Goal: Complete application form

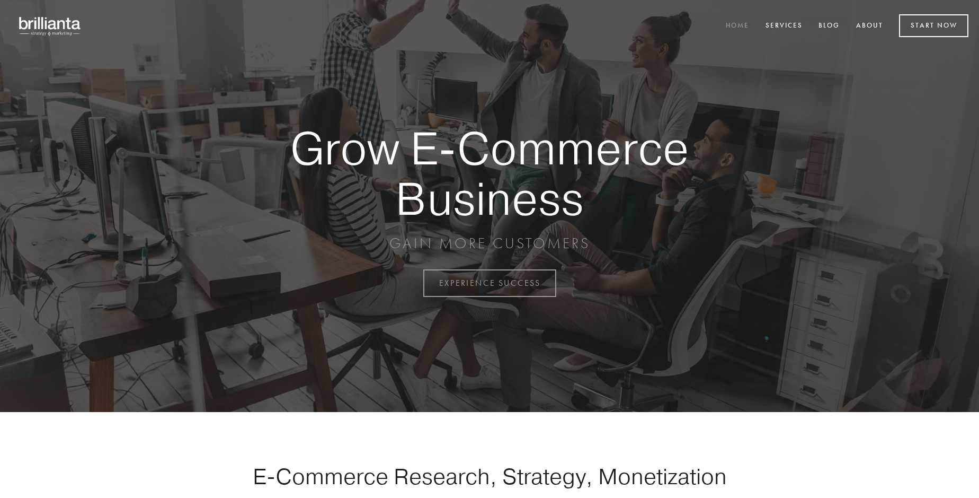
scroll to position [2778, 0]
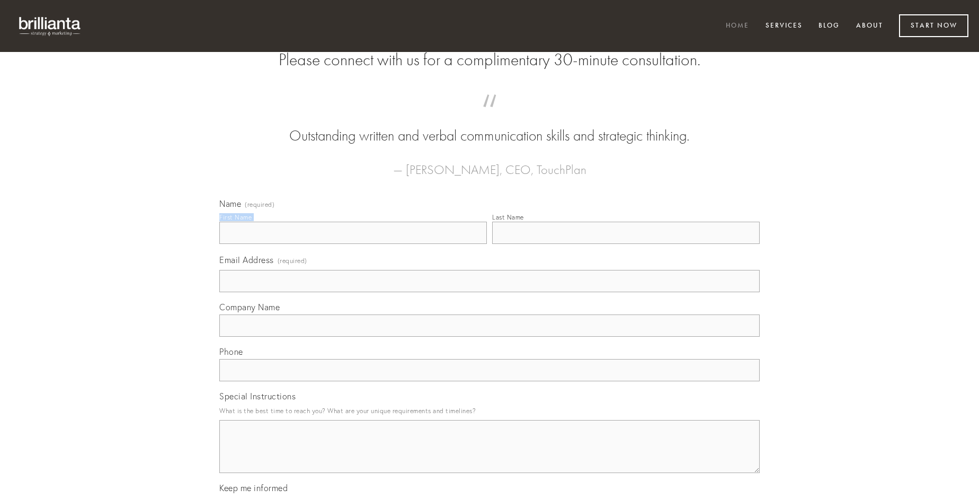
type input "[PERSON_NAME]"
click at [626, 244] on input "Last Name" at bounding box center [626, 232] width 268 height 22
type input "[PERSON_NAME]"
click at [490, 292] on input "Email Address (required)" at bounding box center [489, 281] width 540 height 22
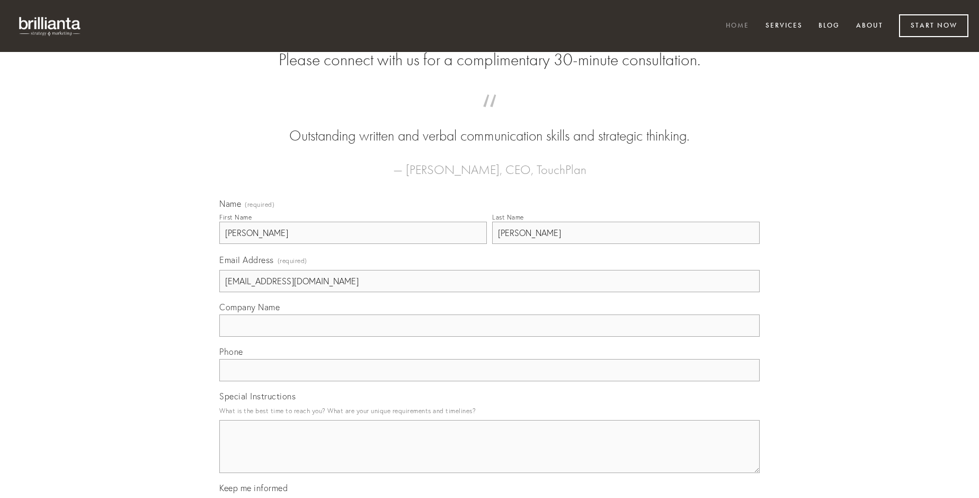
type input "[EMAIL_ADDRESS][DOMAIN_NAME]"
click at [490, 336] on input "Company Name" at bounding box center [489, 325] width 540 height 22
type input "acervus"
click at [490, 381] on input "text" at bounding box center [489, 370] width 540 height 22
click at [490, 456] on textarea "Special Instructions" at bounding box center [489, 446] width 540 height 53
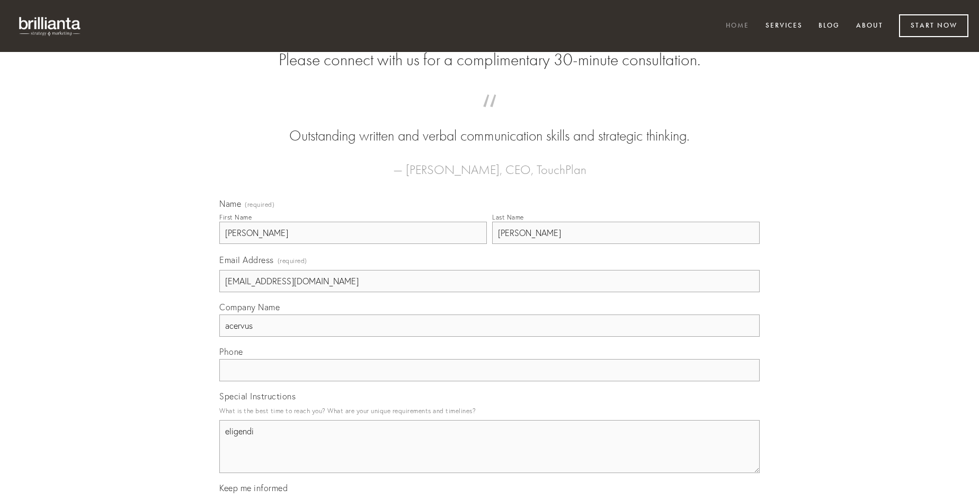
type textarea "eligendi"
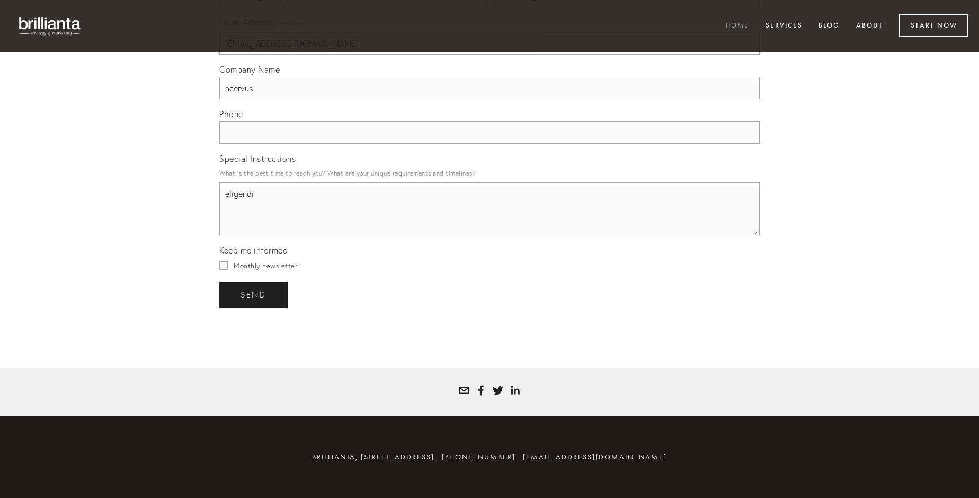
click at [254, 294] on span "send" at bounding box center [254, 295] width 26 height 10
